Goal: Task Accomplishment & Management: Use online tool/utility

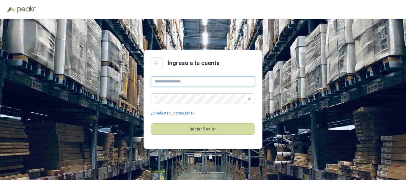
click at [204, 80] on input "text" at bounding box center [203, 81] width 104 height 11
type input "**********"
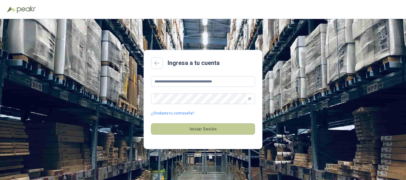
click at [206, 127] on button "Iniciar Sesión" at bounding box center [203, 129] width 104 height 11
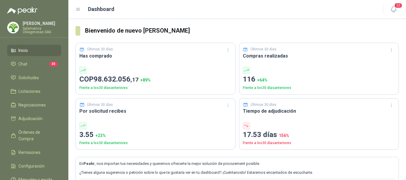
click at [41, 28] on p "Salamanca Oleaginosas SAS" at bounding box center [42, 30] width 39 height 7
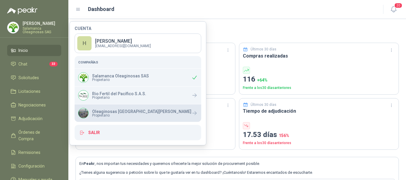
click at [101, 115] on span "Propietario" at bounding box center [141, 116] width 99 height 4
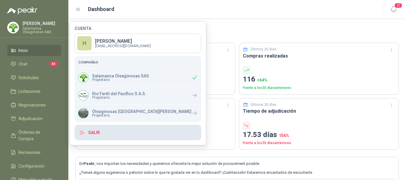
click at [97, 131] on button "Salir" at bounding box center [138, 132] width 127 height 15
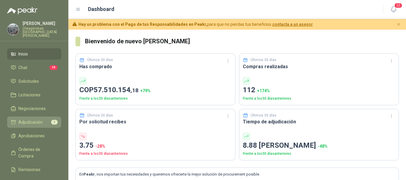
click at [26, 119] on span "Adjudicación" at bounding box center [30, 122] width 24 height 7
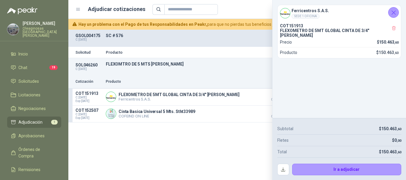
click at [237, 5] on div "Precio 1" at bounding box center [264, 9] width 224 height 11
click at [393, 14] on icon "Cerrar" at bounding box center [393, 12] width 7 height 7
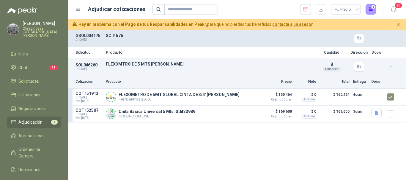
click at [34, 119] on span "Adjudicación" at bounding box center [30, 122] width 24 height 7
click at [36, 133] on span "Aprobaciones" at bounding box center [31, 136] width 26 height 7
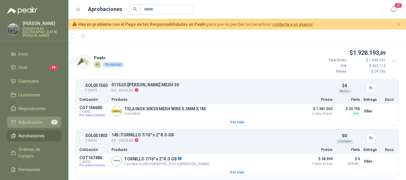
click at [33, 119] on span "Adjudicación" at bounding box center [30, 122] width 24 height 7
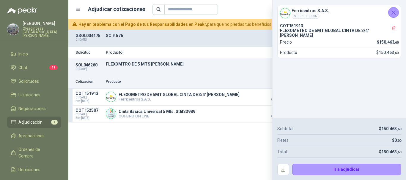
click at [394, 9] on icon "Cerrar" at bounding box center [393, 12] width 7 height 7
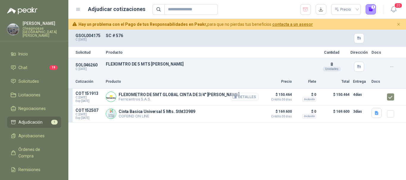
click at [246, 99] on button "Detalles" at bounding box center [245, 97] width 28 height 8
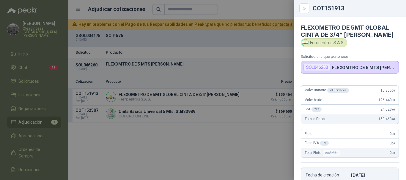
click at [255, 40] on div at bounding box center [203, 90] width 406 height 180
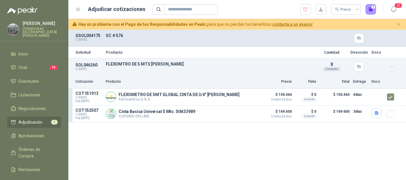
drag, startPoint x: 38, startPoint y: 131, endPoint x: 67, endPoint y: 124, distance: 29.0
click at [38, 133] on span "Aprobaciones" at bounding box center [31, 136] width 26 height 7
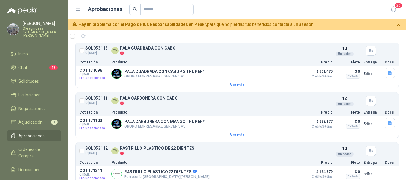
scroll to position [343, 0]
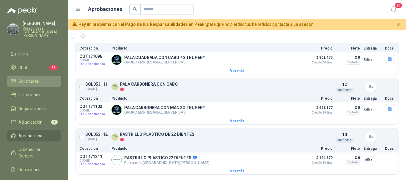
click at [36, 78] on span "Solicitudes" at bounding box center [28, 81] width 21 height 7
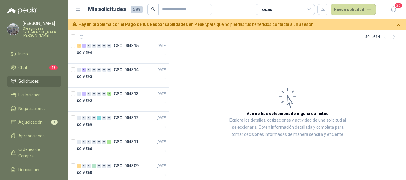
scroll to position [956, 0]
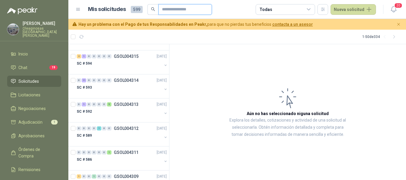
click at [196, 8] on input "text" at bounding box center [183, 9] width 42 height 10
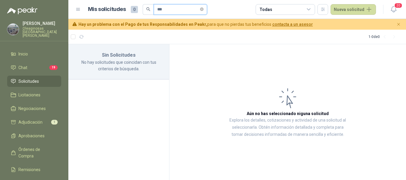
scroll to position [0, 0]
type input "***"
click at [204, 8] on icon "close-circle" at bounding box center [202, 9] width 4 height 4
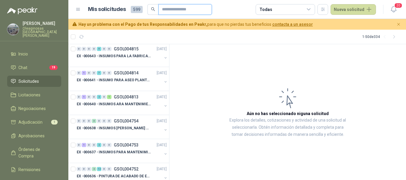
scroll to position [540, 0]
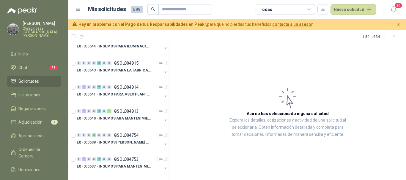
click at [136, 10] on span "599" at bounding box center [137, 9] width 12 height 7
click at [162, 7] on input "text" at bounding box center [183, 9] width 42 height 10
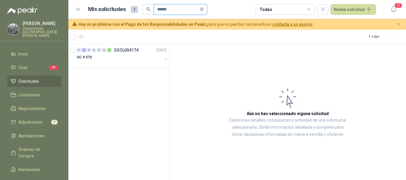
scroll to position [0, 0]
type input "******"
click at [85, 58] on p "SC # 576" at bounding box center [84, 58] width 15 height 6
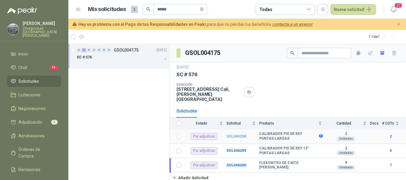
click at [232, 135] on b "SOL046258" at bounding box center [236, 137] width 20 height 4
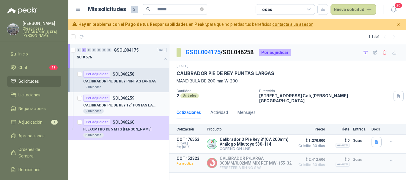
click at [141, 105] on p "CALIBRADOR PIE DE REY 12" PUNTAS LARGAS" at bounding box center [120, 106] width 74 height 6
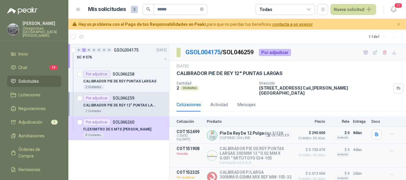
click at [279, 133] on button "Detalles" at bounding box center [278, 136] width 28 height 8
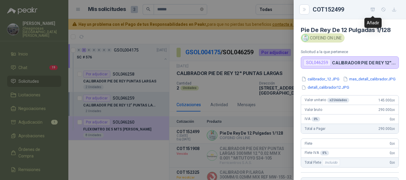
click at [371, 8] on icon "button" at bounding box center [373, 9] width 4 height 3
click at [226, 10] on div at bounding box center [203, 90] width 406 height 180
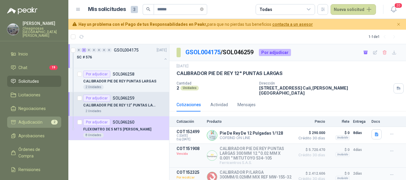
click at [38, 119] on span "Adjudicación" at bounding box center [30, 122] width 24 height 7
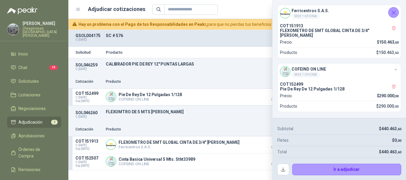
click at [392, 13] on icon "Cerrar" at bounding box center [393, 12] width 7 height 7
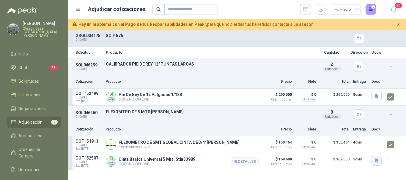
click at [378, 162] on icon "button" at bounding box center [377, 161] width 4 height 4
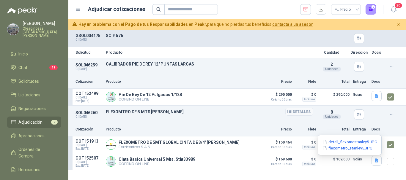
click at [228, 113] on p "FLEXOMTRO DE 5 MTS [PERSON_NAME]" at bounding box center [209, 112] width 207 height 5
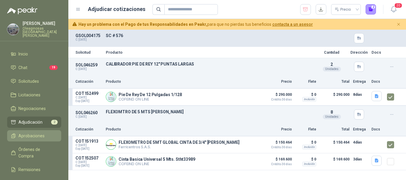
click at [37, 133] on span "Aprobaciones" at bounding box center [31, 136] width 26 height 7
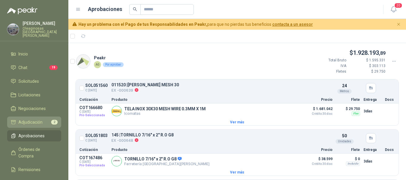
click at [32, 119] on span "Adjudicación" at bounding box center [30, 122] width 24 height 7
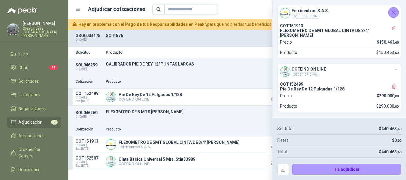
click at [234, 35] on p "SC # 576" at bounding box center [209, 35] width 207 height 5
click at [395, 10] on icon "Cerrar" at bounding box center [393, 12] width 7 height 7
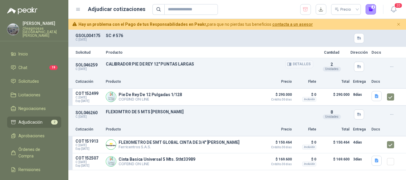
click at [302, 63] on button "Detalles" at bounding box center [299, 64] width 28 height 8
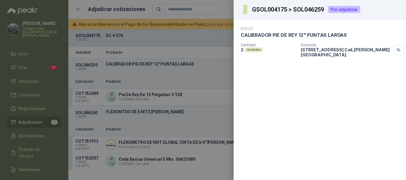
click at [201, 34] on div at bounding box center [203, 90] width 406 height 180
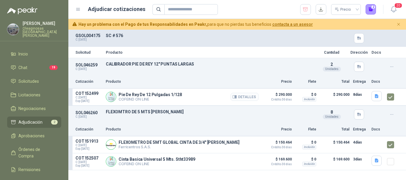
click at [250, 98] on button "Detalles" at bounding box center [245, 97] width 28 height 8
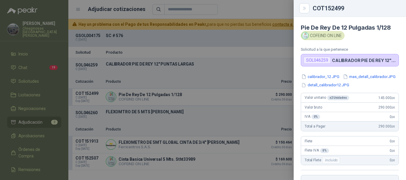
click at [263, 37] on div at bounding box center [203, 90] width 406 height 180
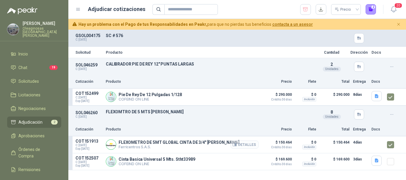
click at [249, 146] on button "Detalles" at bounding box center [245, 145] width 28 height 8
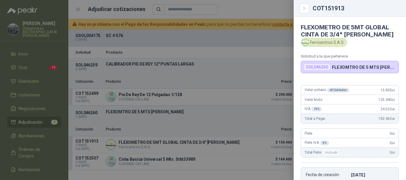
scroll to position [0, 0]
click at [264, 56] on div at bounding box center [203, 90] width 406 height 180
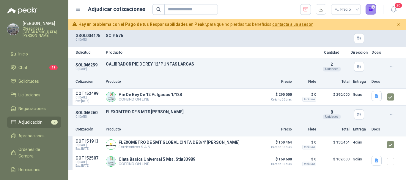
click at [372, 9] on button "2" at bounding box center [370, 9] width 11 height 11
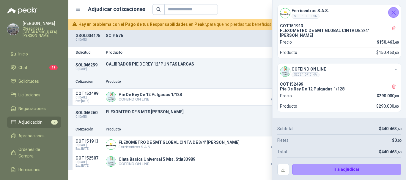
click at [392, 12] on icon "Cerrar" at bounding box center [393, 12] width 7 height 7
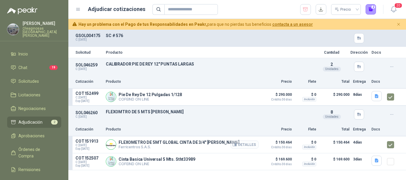
click at [250, 146] on button "Detalles" at bounding box center [245, 145] width 28 height 8
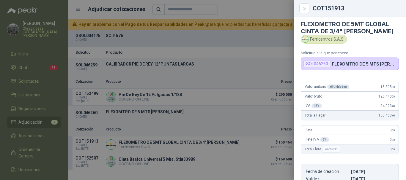
scroll to position [0, 0]
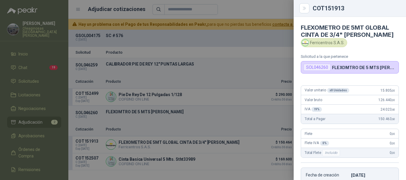
click at [273, 37] on div at bounding box center [203, 90] width 406 height 180
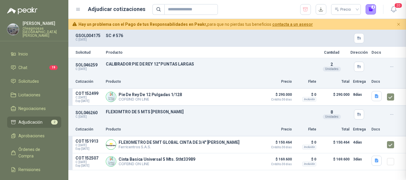
scroll to position [116, 0]
click at [251, 99] on button "Detalles" at bounding box center [245, 97] width 28 height 8
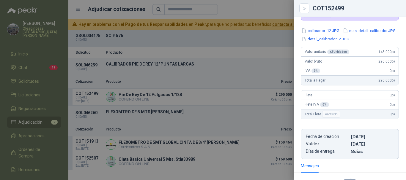
scroll to position [59, 0]
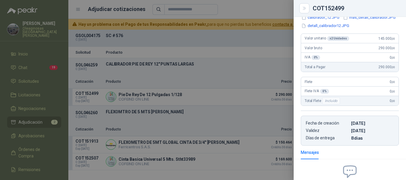
click at [258, 6] on div at bounding box center [203, 90] width 406 height 180
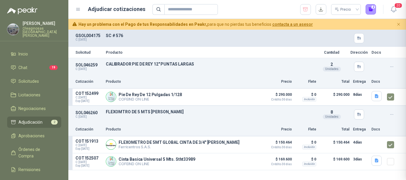
scroll to position [132, 0]
click at [40, 119] on span "Adjudicación" at bounding box center [30, 122] width 24 height 7
click at [33, 119] on span "Adjudicación" at bounding box center [30, 122] width 24 height 7
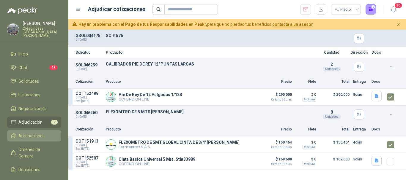
click at [37, 133] on span "Aprobaciones" at bounding box center [31, 136] width 26 height 7
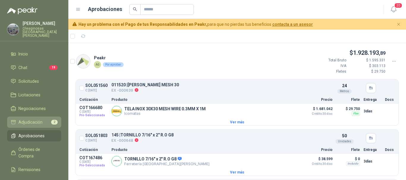
click at [31, 119] on span "Adjudicación" at bounding box center [30, 122] width 24 height 7
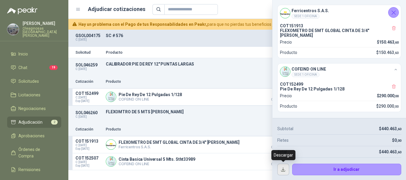
click at [281, 170] on button "button" at bounding box center [283, 170] width 12 height 12
click at [260, 39] on div "SC # 576" at bounding box center [209, 38] width 207 height 10
click at [393, 13] on icon "Cerrar" at bounding box center [394, 13] width 4 height 4
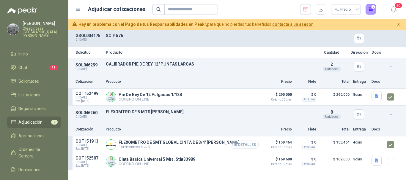
click at [248, 145] on button "Detalles" at bounding box center [245, 145] width 28 height 8
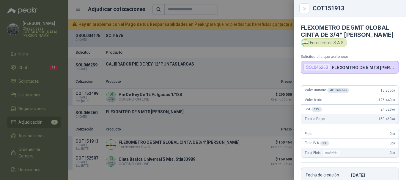
click at [273, 36] on div at bounding box center [203, 90] width 406 height 180
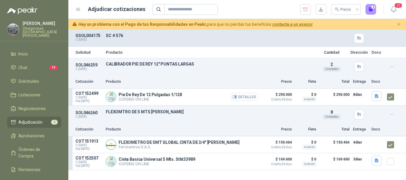
click at [248, 96] on button "Detalles" at bounding box center [245, 97] width 28 height 8
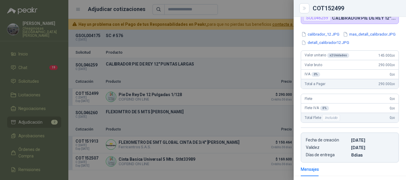
scroll to position [30, 0]
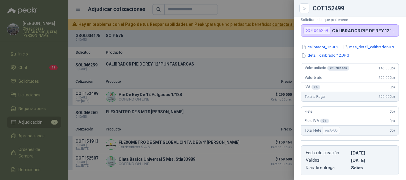
click at [265, 6] on div at bounding box center [203, 90] width 406 height 180
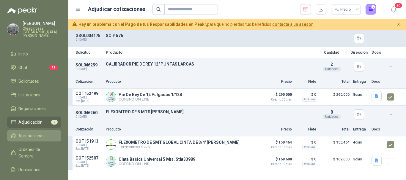
click at [38, 133] on span "Aprobaciones" at bounding box center [31, 136] width 26 height 7
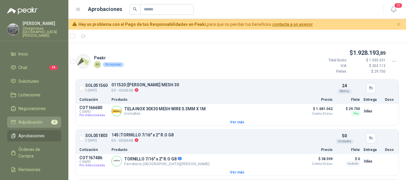
click at [28, 119] on span "Adjudicación" at bounding box center [30, 122] width 24 height 7
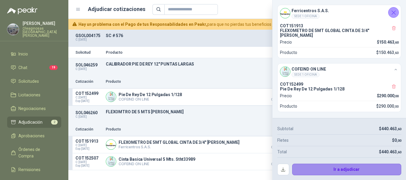
click at [354, 172] on button "Ir a adjudicar" at bounding box center [346, 170] width 109 height 12
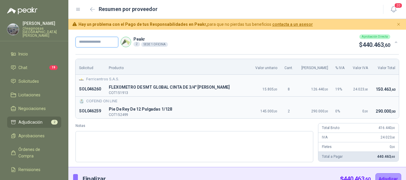
click at [110, 43] on input "text" at bounding box center [96, 42] width 43 height 11
type input "*********"
click at [375, 174] on button "Adjudicar" at bounding box center [388, 179] width 26 height 11
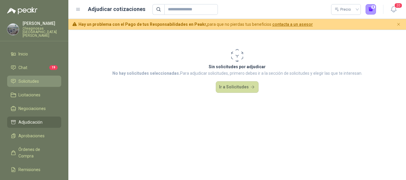
click at [35, 78] on span "Solicitudes" at bounding box center [28, 81] width 21 height 7
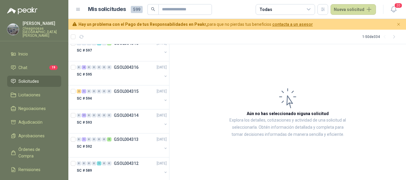
scroll to position [951, 0]
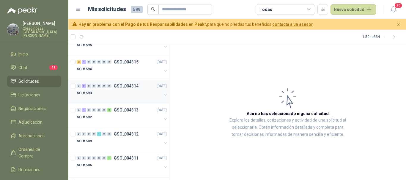
click at [123, 93] on div "SC # 593" at bounding box center [119, 93] width 85 height 7
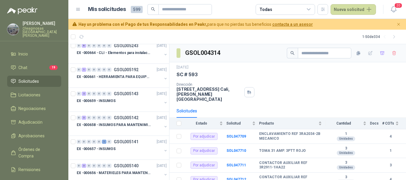
scroll to position [59, 0]
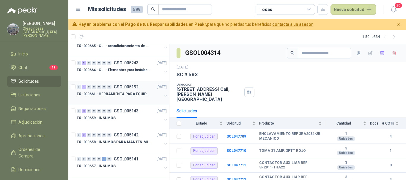
click at [117, 99] on div at bounding box center [119, 100] width 85 height 5
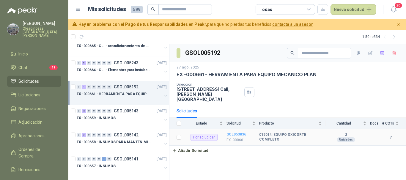
click at [234, 133] on b "SOL053836" at bounding box center [236, 135] width 20 height 4
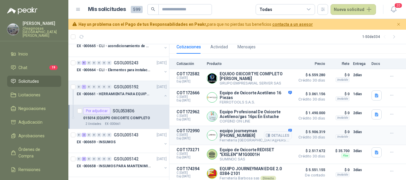
scroll to position [81, 0]
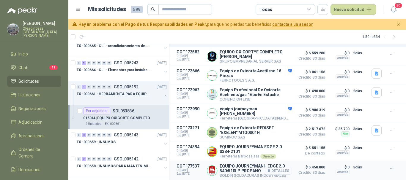
click at [280, 169] on button "Detalles" at bounding box center [278, 171] width 28 height 8
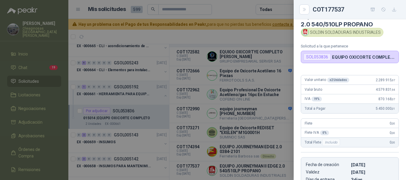
scroll to position [0, 0]
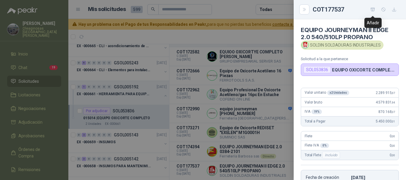
click at [373, 9] on icon "button" at bounding box center [372, 9] width 5 height 5
click at [228, 6] on div at bounding box center [203, 90] width 406 height 180
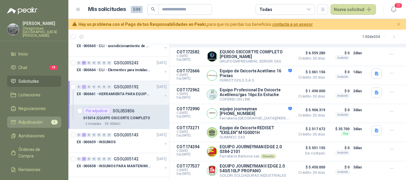
click at [40, 120] on span "Adjudicación" at bounding box center [30, 122] width 24 height 7
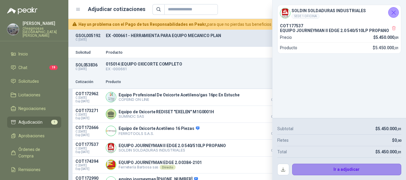
click at [338, 169] on button "Ir a adjudicar" at bounding box center [346, 170] width 109 height 12
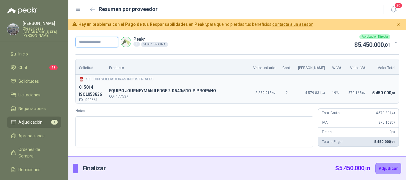
click at [113, 43] on input "text" at bounding box center [96, 42] width 43 height 11
type input "*********"
click at [389, 170] on button "Adjudicar" at bounding box center [388, 168] width 26 height 11
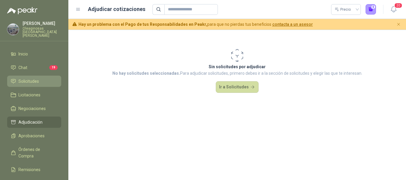
click at [32, 78] on span "Solicitudes" at bounding box center [28, 81] width 21 height 7
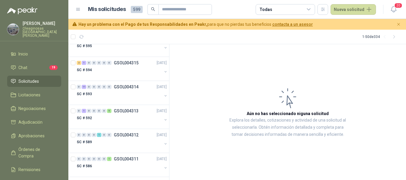
scroll to position [951, 0]
click at [147, 97] on div at bounding box center [119, 99] width 85 height 5
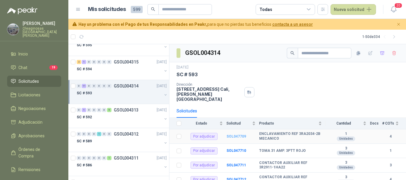
click at [239, 135] on b "SOL047709" at bounding box center [236, 137] width 20 height 4
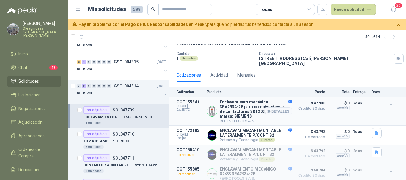
scroll to position [31, 0]
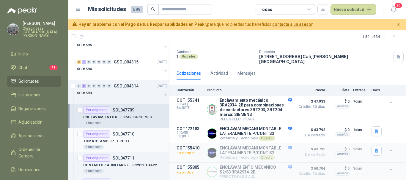
click at [142, 139] on div "TOMA 31 AMP. 3PTT ROJO" at bounding box center [124, 141] width 83 height 7
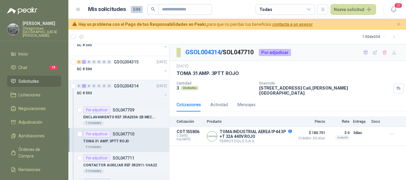
scroll to position [980, 0]
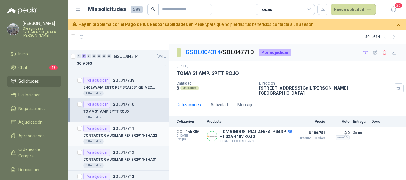
click at [138, 140] on div "3 Unidades" at bounding box center [124, 141] width 83 height 5
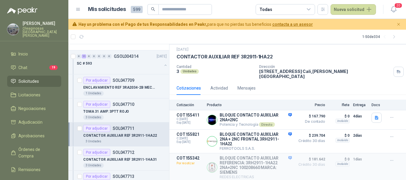
scroll to position [1010, 0]
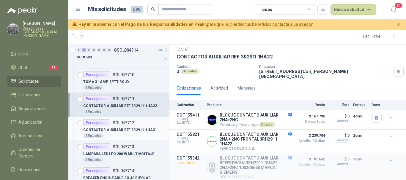
click at [140, 134] on div "3 Unidades" at bounding box center [124, 136] width 83 height 5
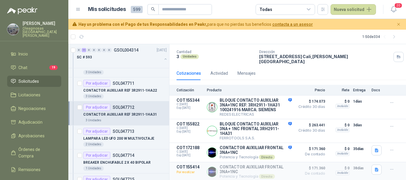
scroll to position [1040, 0]
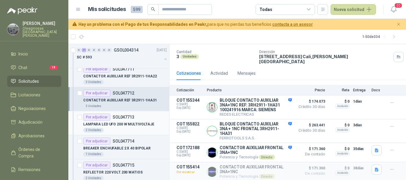
click at [131, 128] on div "2 Unidades" at bounding box center [124, 130] width 83 height 5
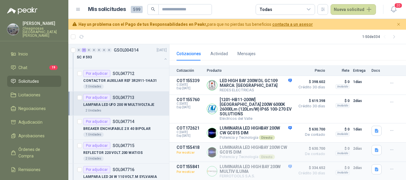
scroll to position [1070, 0]
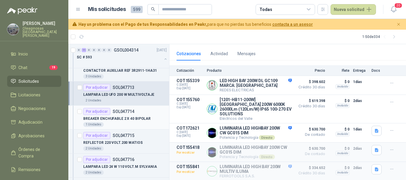
click at [131, 124] on div "1 Unidades" at bounding box center [124, 124] width 83 height 5
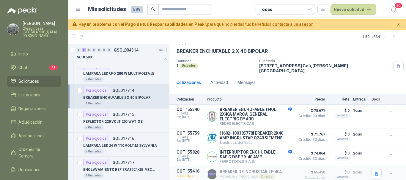
scroll to position [1099, 0]
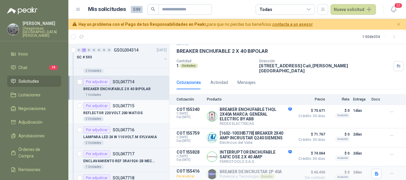
click at [143, 111] on div "REFLECTOR 220 VOLT.200 WATIOS" at bounding box center [124, 113] width 83 height 7
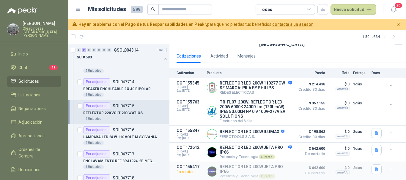
scroll to position [1129, 0]
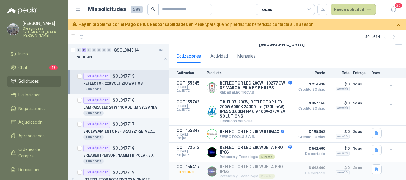
click at [144, 110] on p "LAMPARA LED 24 W 110 VOLT.M SYLVANIA" at bounding box center [120, 108] width 74 height 6
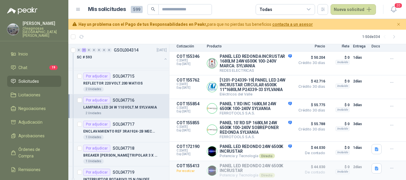
scroll to position [1159, 0]
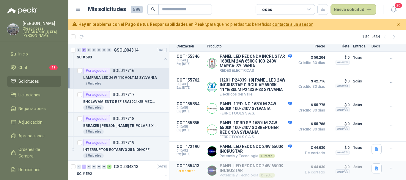
click at [140, 106] on div "1 Unidades" at bounding box center [124, 107] width 83 height 5
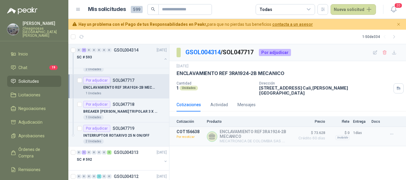
scroll to position [1159, 0]
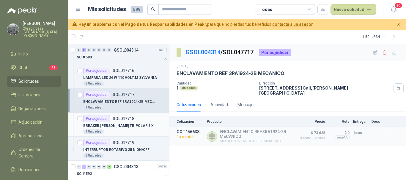
click at [141, 130] on div "1 Unidades" at bounding box center [124, 132] width 83 height 5
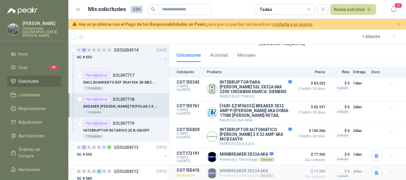
scroll to position [1188, 0]
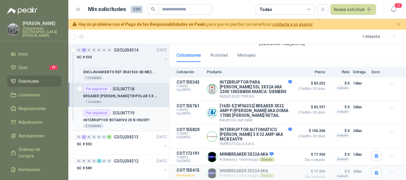
click at [129, 124] on div "2 Unidades" at bounding box center [124, 126] width 83 height 5
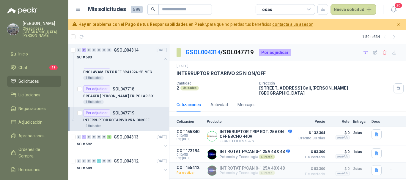
click at [230, 8] on article "Mis solicitudes 599 Todas Nueva solicitud" at bounding box center [232, 9] width 288 height 11
